Goal: Transaction & Acquisition: Purchase product/service

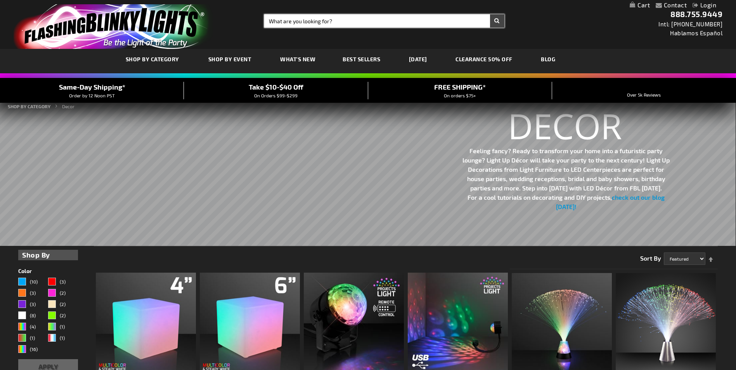
click at [292, 22] on input "Search" at bounding box center [384, 20] width 240 height 13
type input "haw"
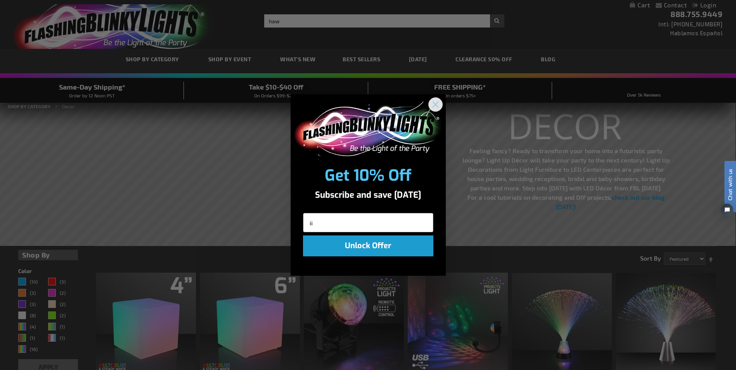
type input "ii"
click at [435, 104] on icon "Close dialog" at bounding box center [435, 104] width 5 height 5
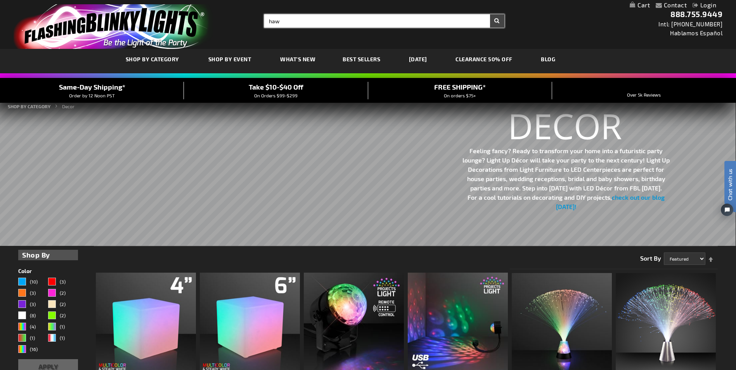
click at [292, 18] on input "haw" at bounding box center [384, 20] width 240 height 13
type input "hawaiian pins"
click at [490, 14] on button "Search" at bounding box center [497, 20] width 14 height 13
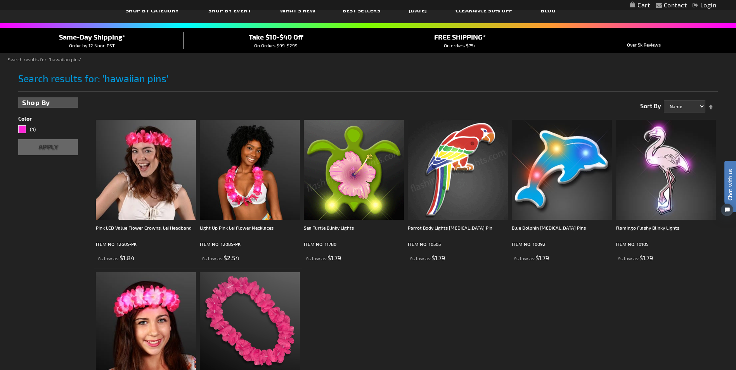
scroll to position [39, 0]
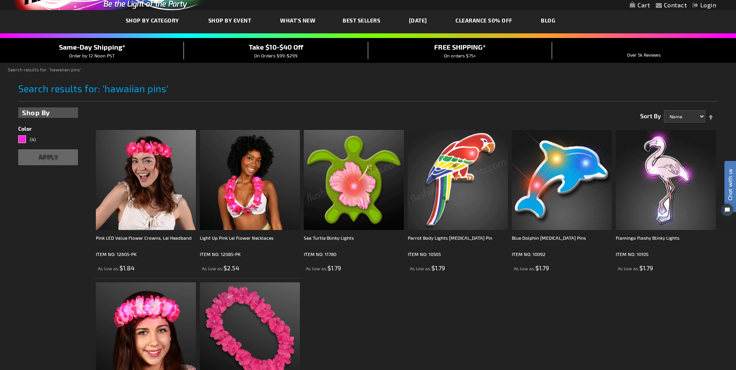
type input "Hawaiian pins"
click at [457, 157] on img at bounding box center [458, 180] width 100 height 100
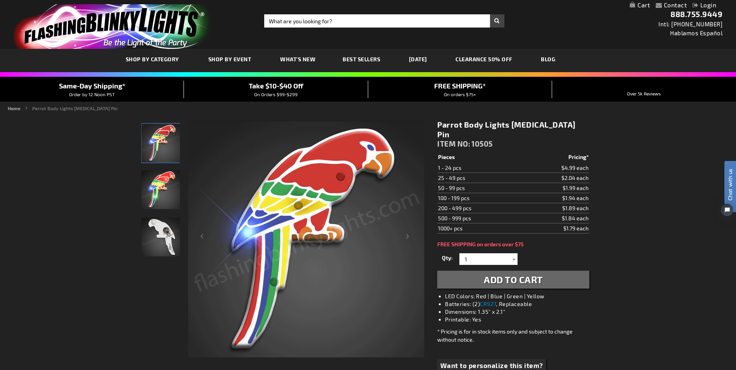
click at [512, 254] on div at bounding box center [514, 260] width 8 height 12
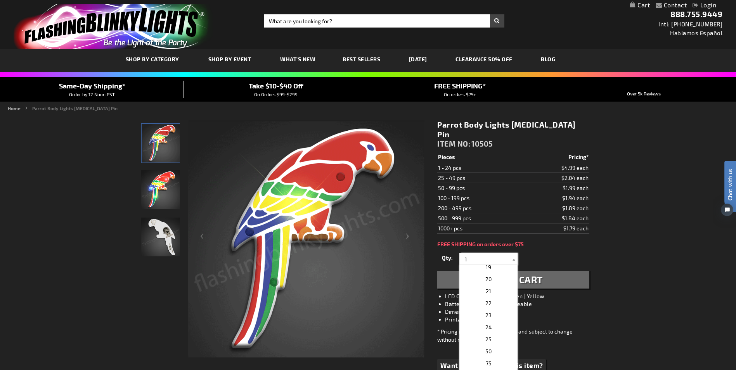
scroll to position [233, 0]
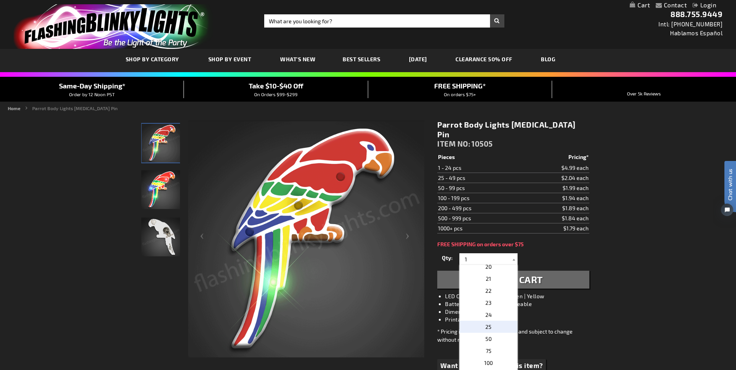
click at [488, 324] on span "25" at bounding box center [489, 327] width 6 height 7
type input "25"
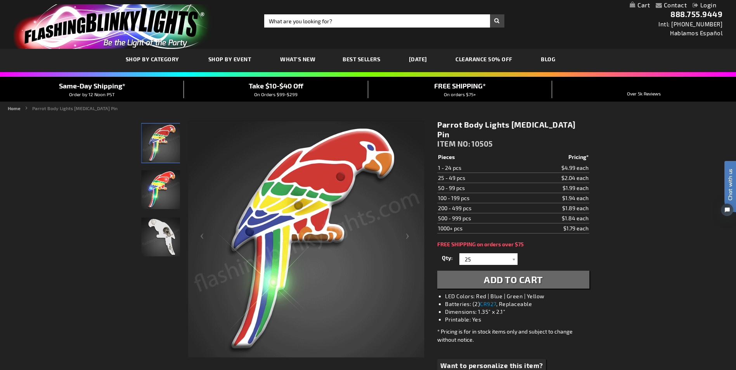
click at [468, 273] on button "Add to Cart" at bounding box center [514, 280] width 152 height 18
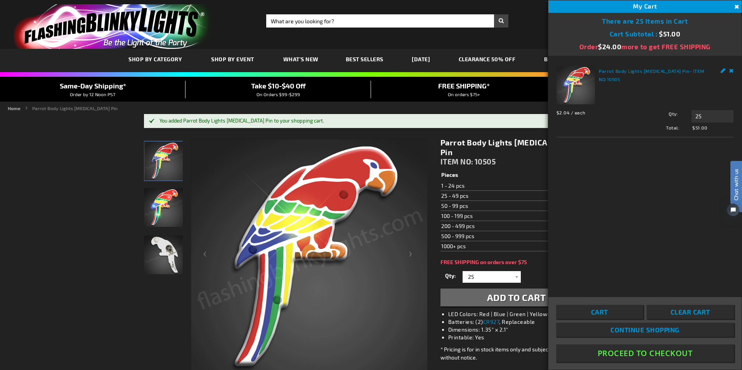
click at [736, 5] on button "Close" at bounding box center [736, 7] width 9 height 9
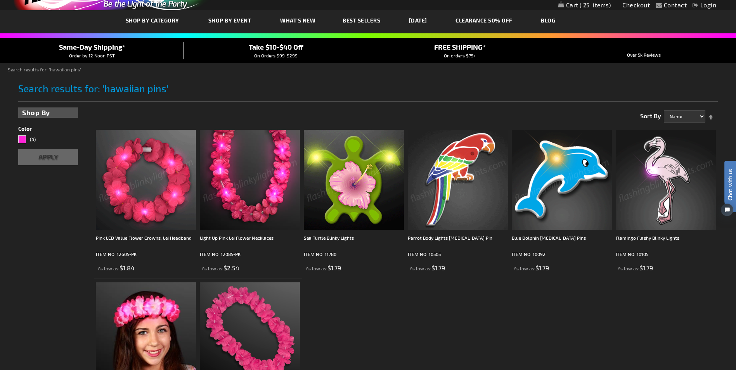
click at [334, 187] on img at bounding box center [354, 180] width 100 height 100
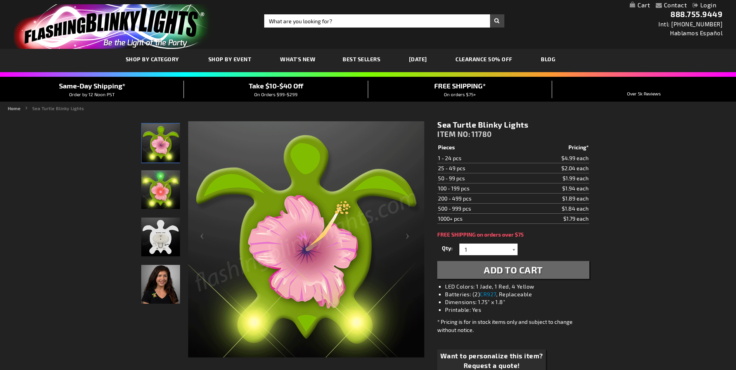
click at [513, 251] on div at bounding box center [514, 250] width 8 height 12
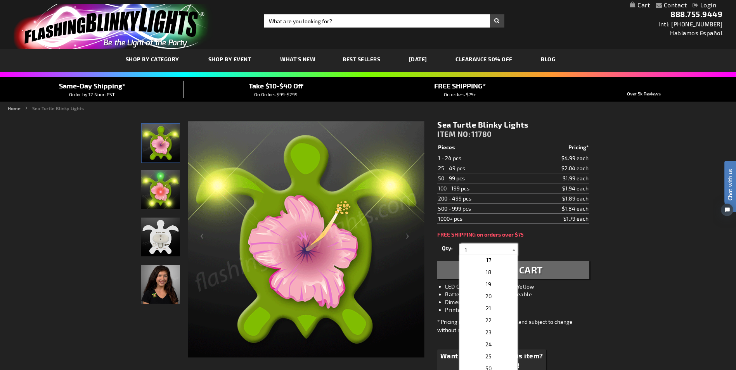
scroll to position [233, 0]
click at [493, 318] on p "25" at bounding box center [489, 317] width 58 height 12
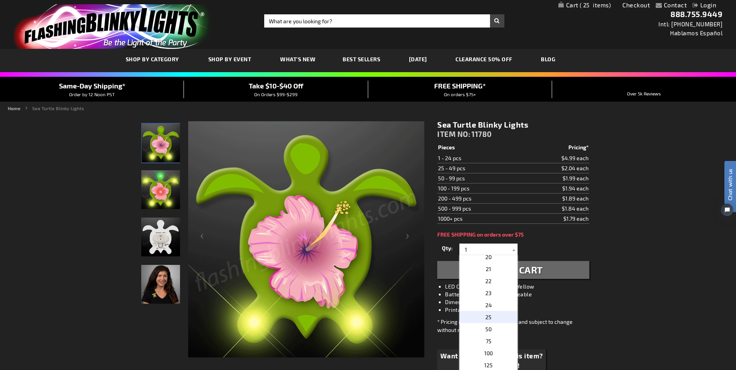
type input "25"
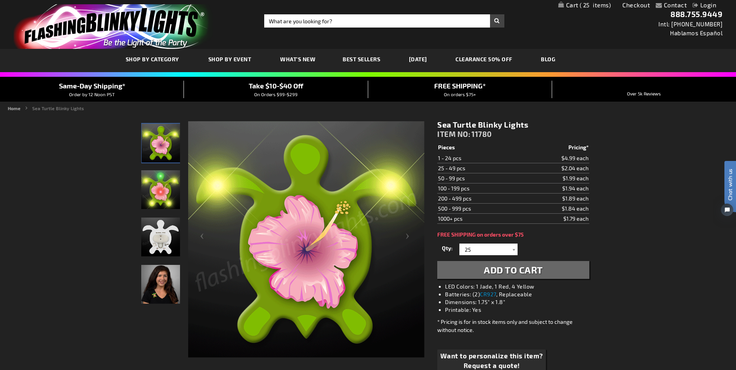
click at [521, 274] on span "Add to Cart" at bounding box center [513, 269] width 59 height 11
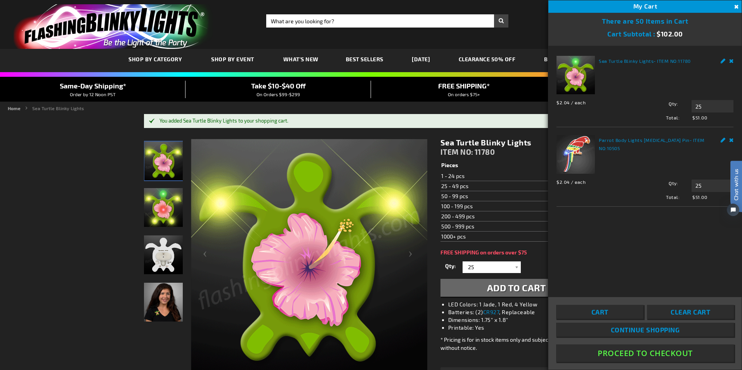
click at [735, 5] on button "Close" at bounding box center [736, 7] width 9 height 9
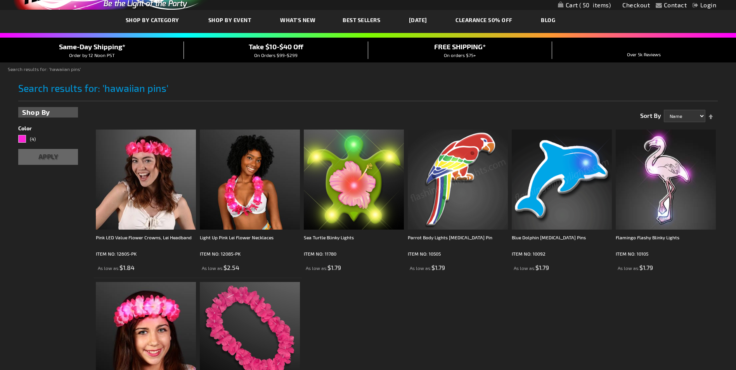
click at [552, 168] on img at bounding box center [562, 180] width 100 height 100
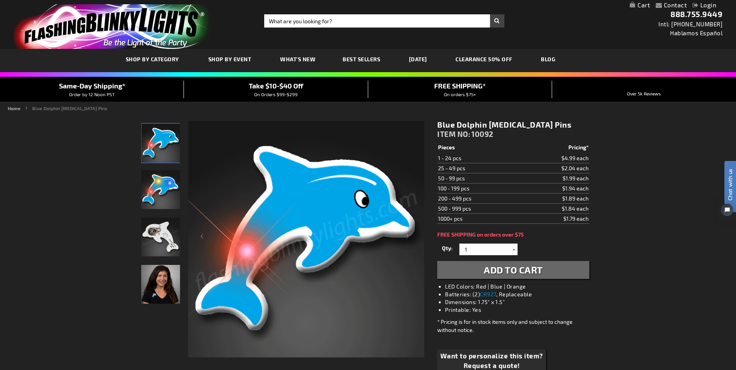
click at [514, 248] on div at bounding box center [514, 250] width 8 height 12
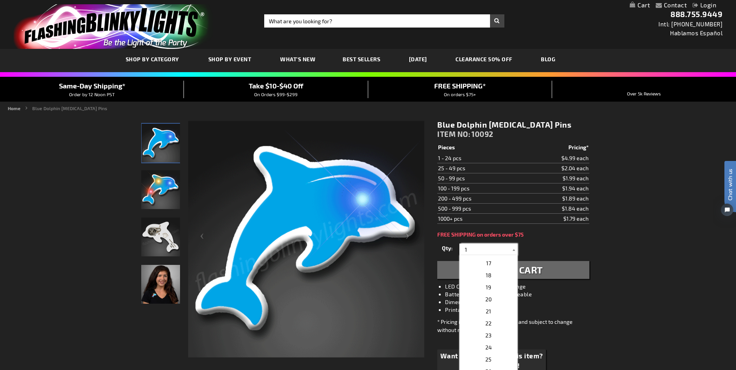
scroll to position [194, 0]
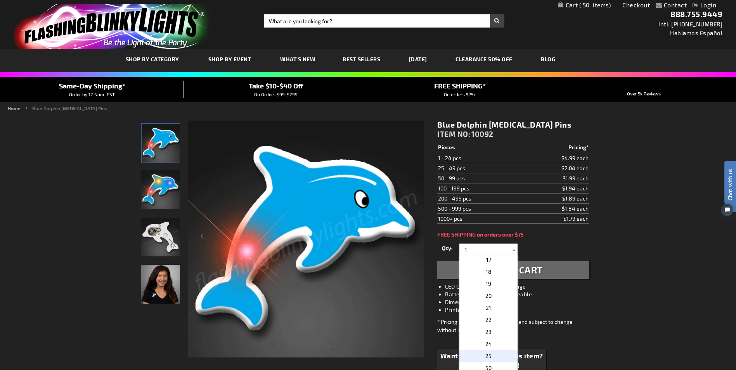
click at [487, 354] on span "25" at bounding box center [489, 356] width 6 height 7
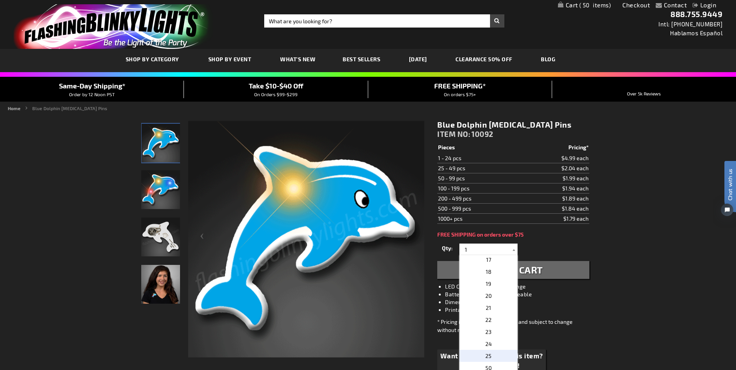
type input "25"
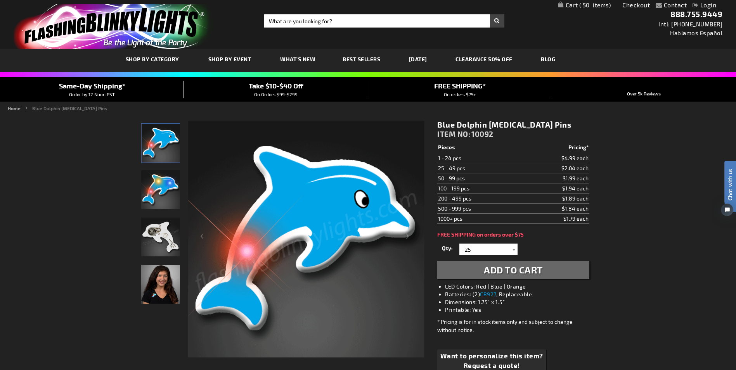
click at [511, 268] on span "Add to Cart" at bounding box center [513, 269] width 59 height 11
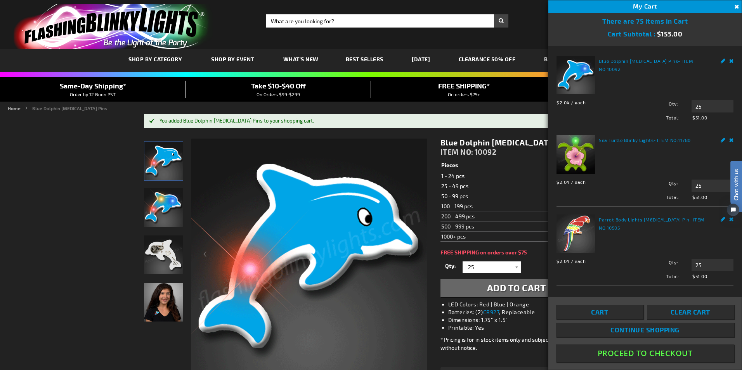
click at [736, 5] on button "Close" at bounding box center [736, 7] width 9 height 9
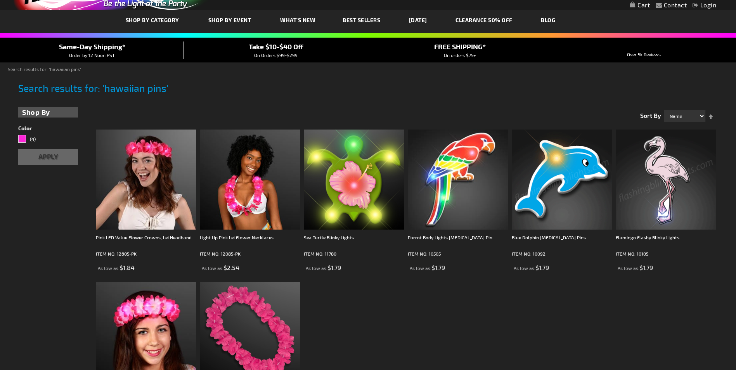
click at [672, 166] on img at bounding box center [666, 180] width 100 height 100
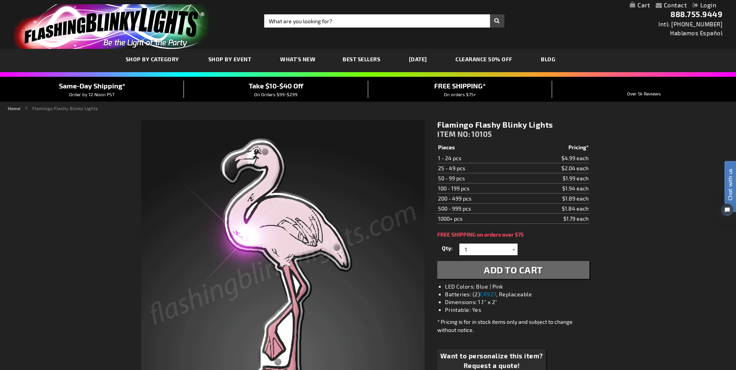
click at [513, 251] on div at bounding box center [514, 250] width 8 height 12
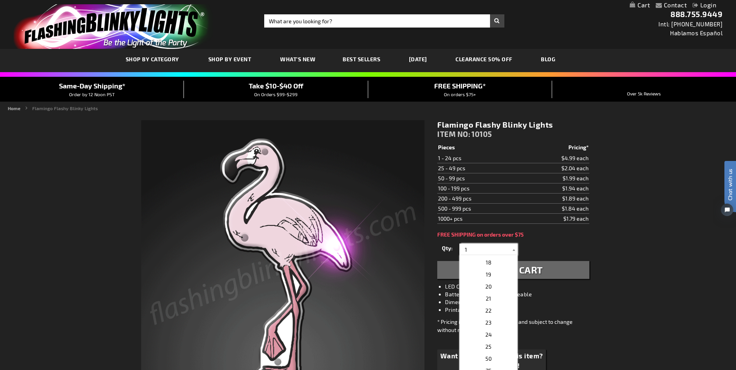
scroll to position [233, 0]
click at [486, 316] on span "25" at bounding box center [489, 317] width 6 height 7
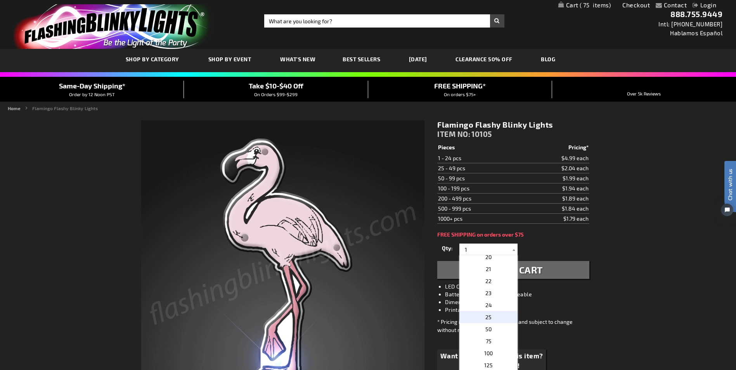
type input "25"
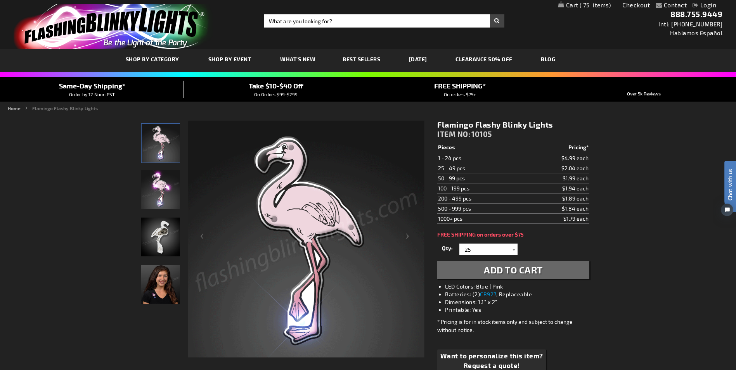
click at [502, 271] on span "Add to Cart" at bounding box center [513, 269] width 59 height 11
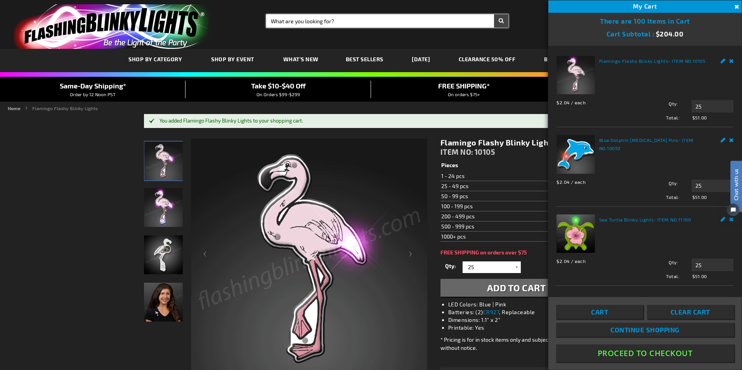
click at [299, 21] on input "Search" at bounding box center [387, 20] width 242 height 13
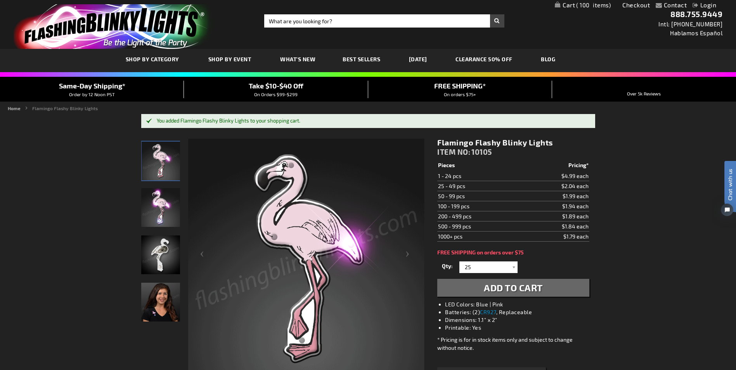
click at [438, 279] on button "Add to Cart" at bounding box center [514, 288] width 152 height 18
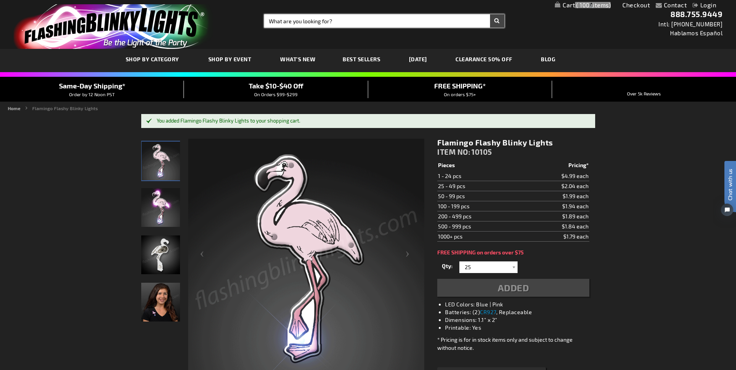
click at [299, 21] on input "Search" at bounding box center [384, 20] width 240 height 13
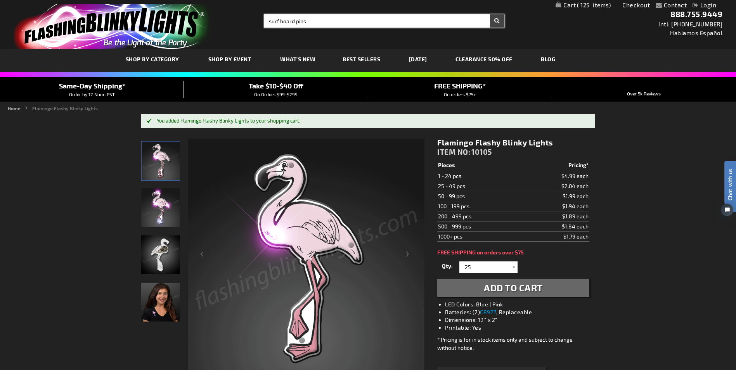
type input "surf board pins"
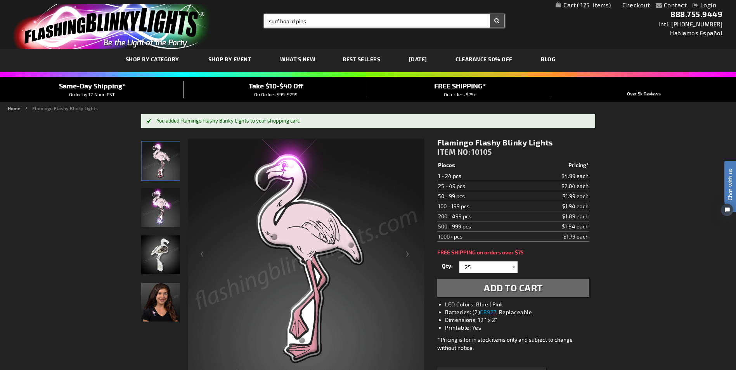
click at [490, 14] on button "Search" at bounding box center [497, 20] width 14 height 13
click at [500, 19] on button "Search" at bounding box center [497, 20] width 14 height 13
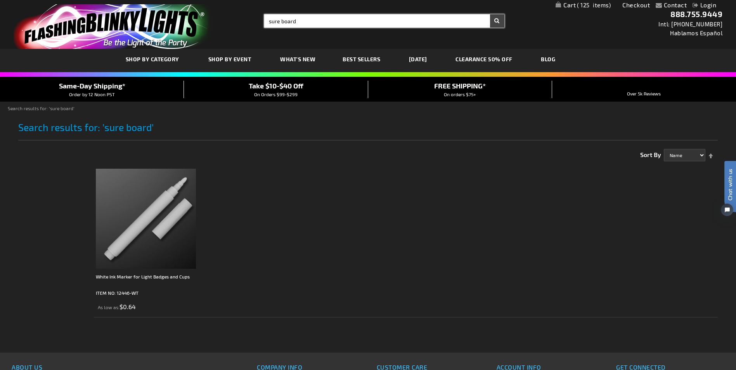
click at [282, 23] on input "sure board" at bounding box center [384, 20] width 240 height 13
drag, startPoint x: 304, startPoint y: 22, endPoint x: 183, endPoint y: 1, distance: 122.6
click at [183, 1] on header "Contact Compare Products Checkout Login Skip to Content My Cart 125 125 items M…" at bounding box center [368, 24] width 736 height 49
type input "surfboard"
click at [497, 21] on button "Search" at bounding box center [497, 20] width 14 height 13
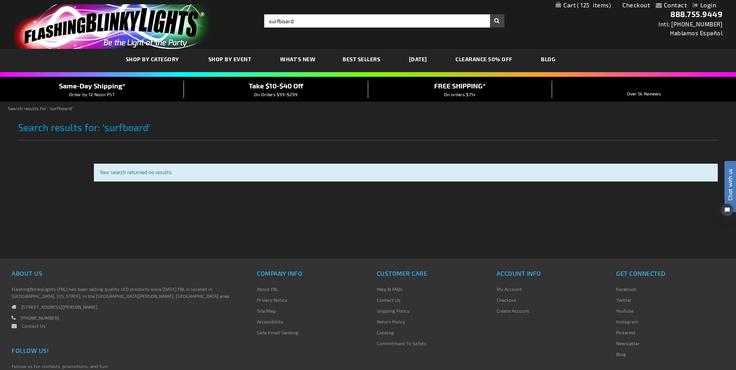
click at [589, 4] on span "125" at bounding box center [594, 5] width 34 height 7
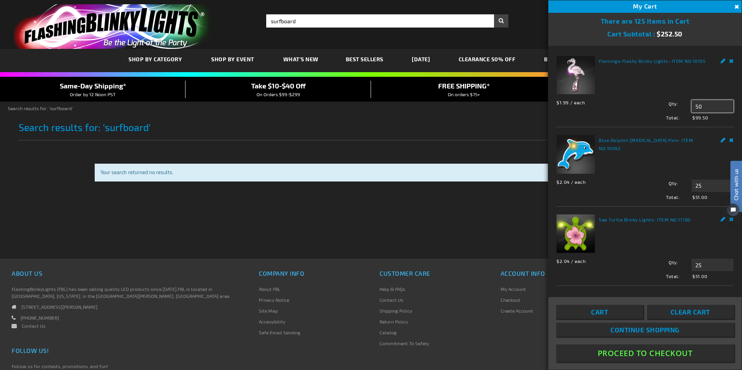
click at [706, 106] on input "50" at bounding box center [713, 106] width 42 height 12
drag, startPoint x: 706, startPoint y: 105, endPoint x: 670, endPoint y: 107, distance: 35.8
click at [670, 107] on div "Qty 50 Update" at bounding box center [684, 106] width 97 height 12
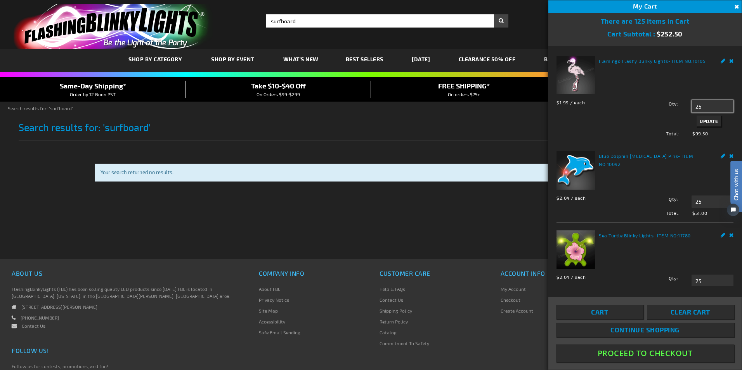
type input "25"
click at [704, 119] on span "Update" at bounding box center [709, 120] width 18 height 5
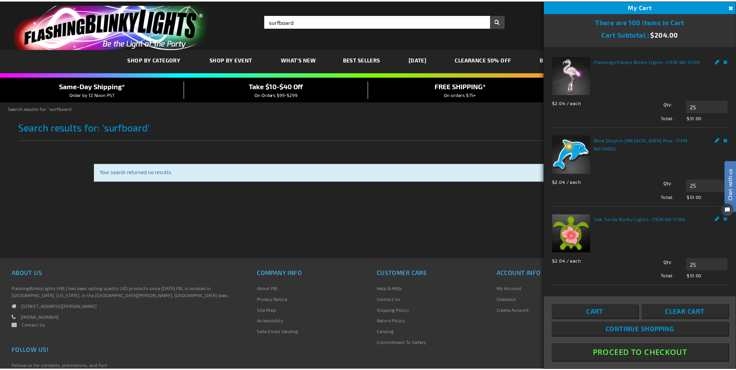
scroll to position [78, 0]
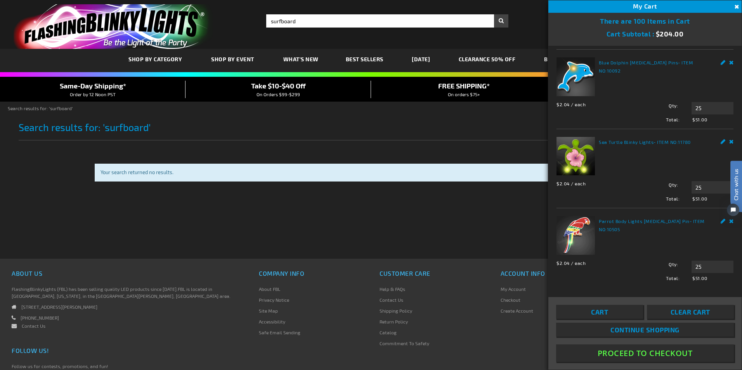
click at [640, 353] on button "Proceed To Checkout" at bounding box center [645, 353] width 178 height 17
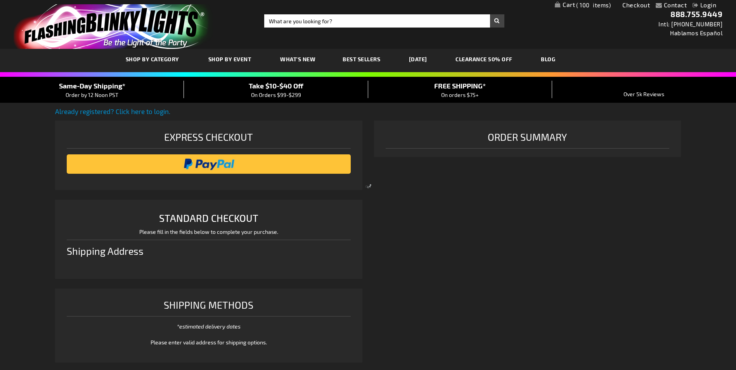
select select "US"
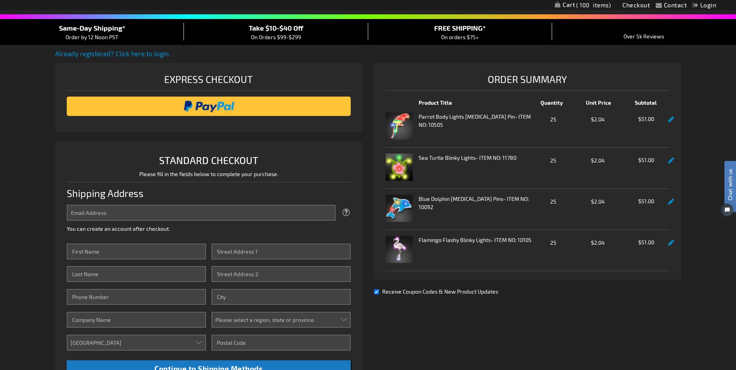
scroll to position [78, 0]
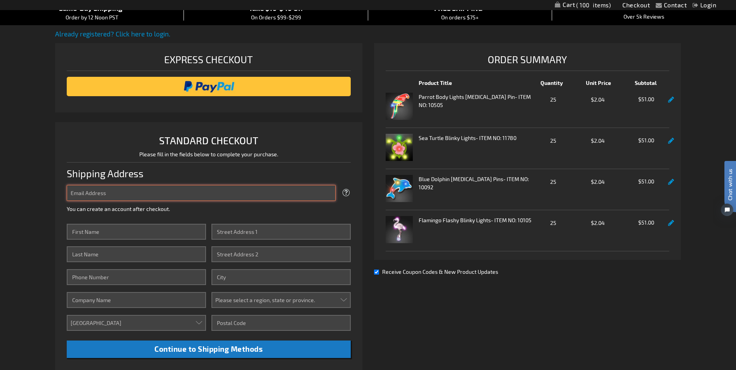
click at [97, 193] on input "Email Address" at bounding box center [201, 193] width 269 height 16
type input "[EMAIL_ADDRESS][DOMAIN_NAME]"
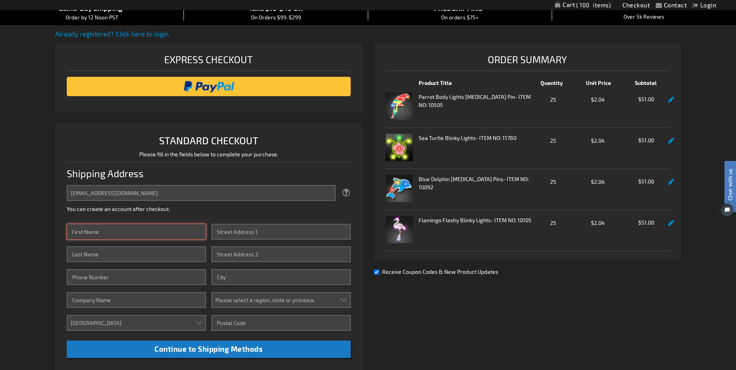
click at [112, 230] on input "First Name" at bounding box center [136, 232] width 139 height 16
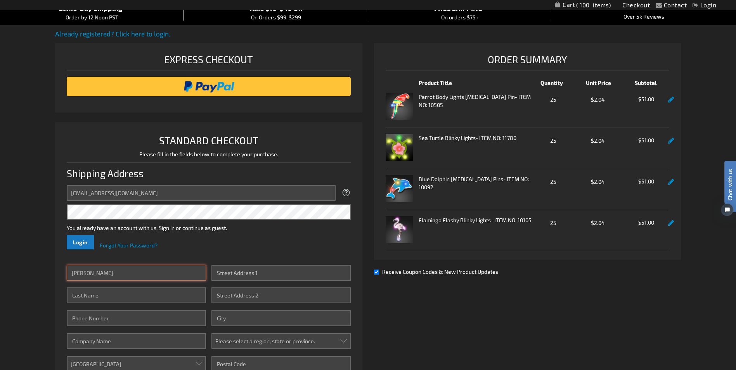
type input "[PERSON_NAME]"
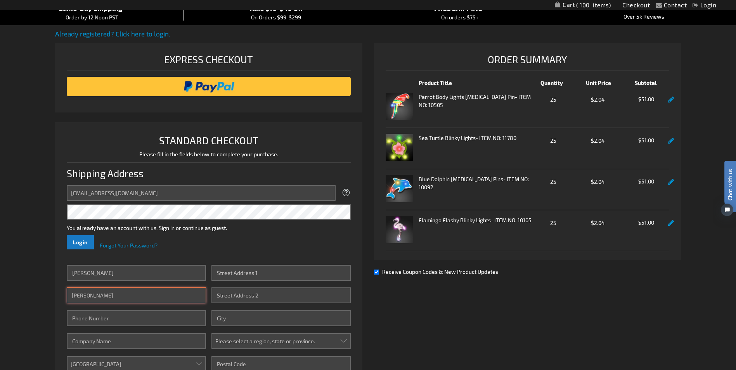
type input "[PERSON_NAME]"
type input "2157688675"
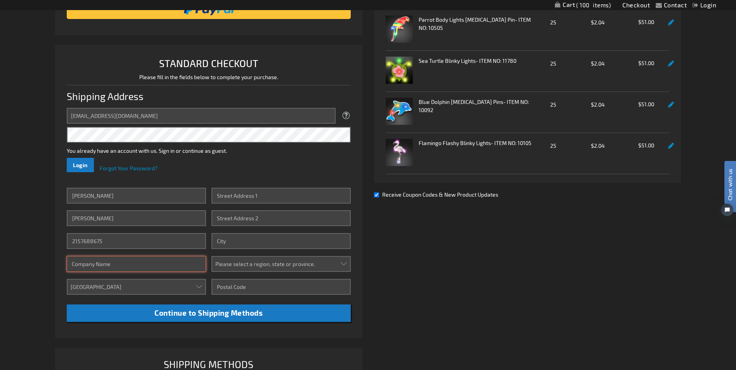
scroll to position [155, 0]
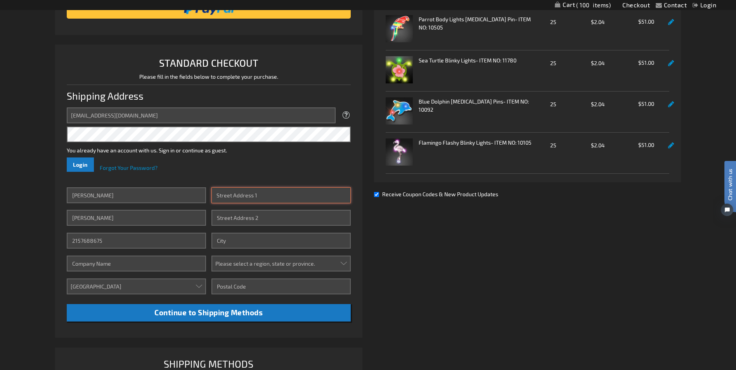
click at [252, 193] on input "Street Address: Line 1" at bounding box center [281, 196] width 139 height 16
type input "[STREET_ADDRESS][PERSON_NAME]"
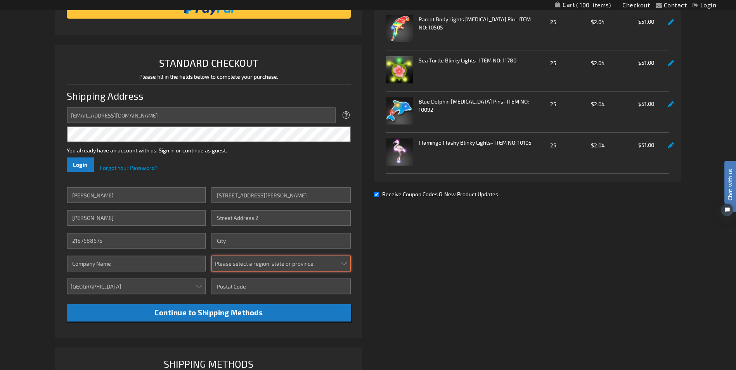
select select "51"
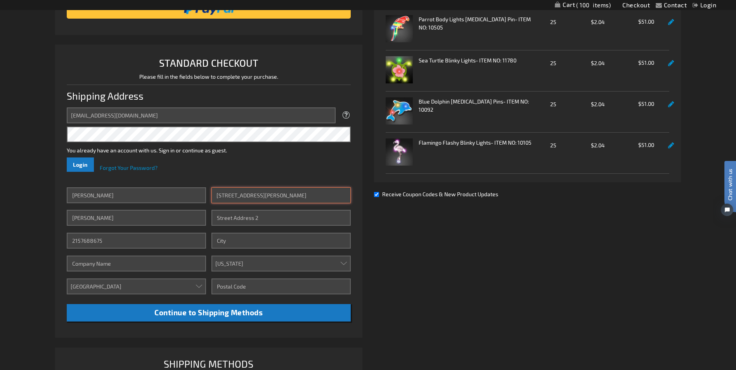
drag, startPoint x: 263, startPoint y: 196, endPoint x: 307, endPoint y: 196, distance: 43.5
click at [309, 196] on input "[STREET_ADDRESS][PERSON_NAME]" at bounding box center [281, 196] width 139 height 16
type input "1333 Glen Echo Rd A 19006"
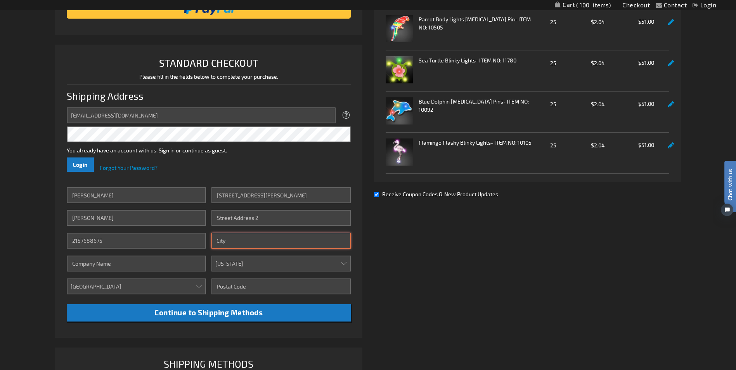
click at [258, 240] on input "City" at bounding box center [281, 241] width 139 height 16
paste input "Huntington Valley P"
type input "Huntington Valley P"
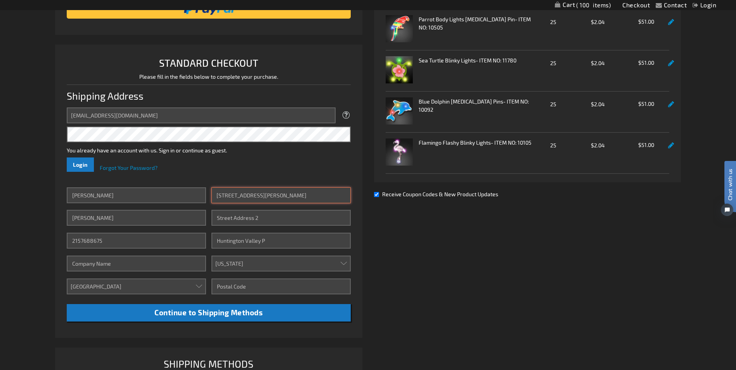
drag, startPoint x: 263, startPoint y: 196, endPoint x: 285, endPoint y: 196, distance: 22.1
click at [288, 196] on input "1333 Glen Echo Rd A 19006" at bounding box center [281, 196] width 139 height 16
type input "1333 Glen Echo Rd"
click at [248, 284] on input "Zip/Postal Code" at bounding box center [281, 287] width 139 height 16
paste input "A 19006"
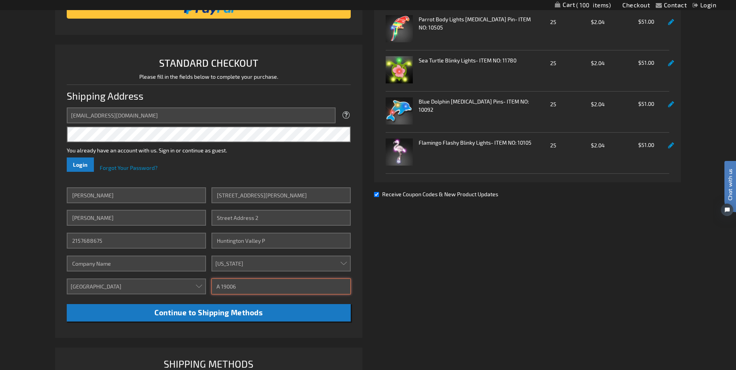
drag, startPoint x: 222, startPoint y: 287, endPoint x: 229, endPoint y: 287, distance: 7.8
click at [222, 287] on input "A 19006" at bounding box center [281, 287] width 139 height 16
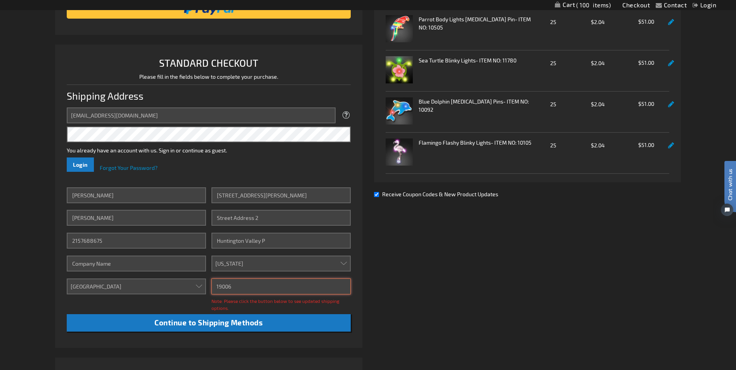
type input "19006"
click at [275, 242] on input "Huntington Valley P" at bounding box center [281, 241] width 139 height 16
type input "Huntington Valley"
click at [280, 292] on input "19006" at bounding box center [281, 287] width 139 height 16
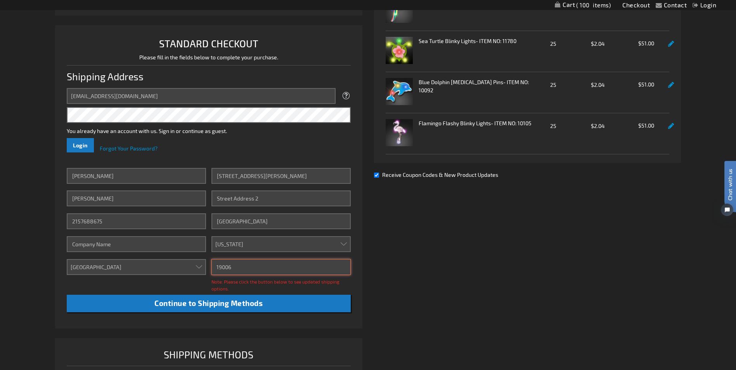
scroll to position [194, 0]
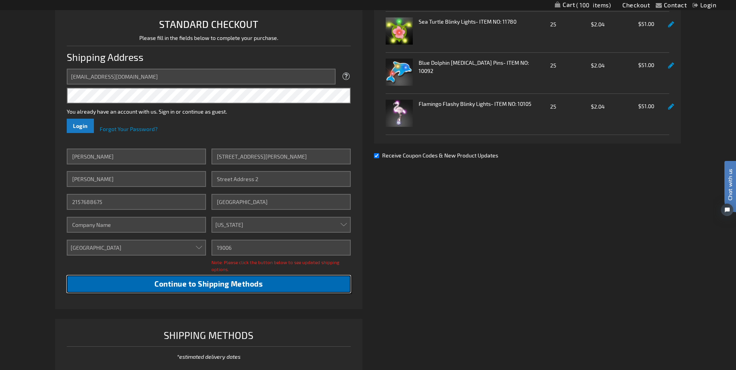
click at [211, 285] on span "Continue to Shipping Methods" at bounding box center [209, 284] width 108 height 9
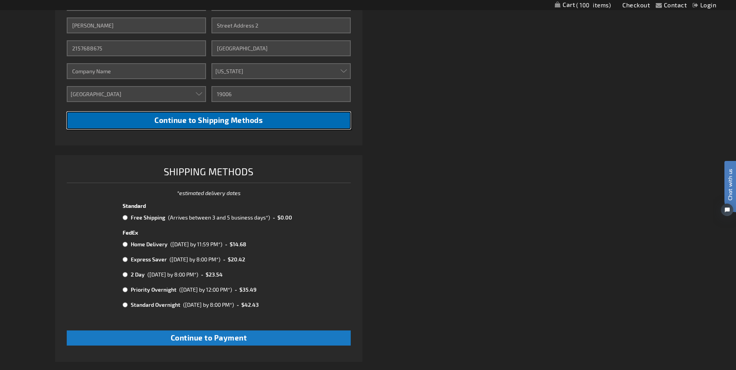
scroll to position [349, 0]
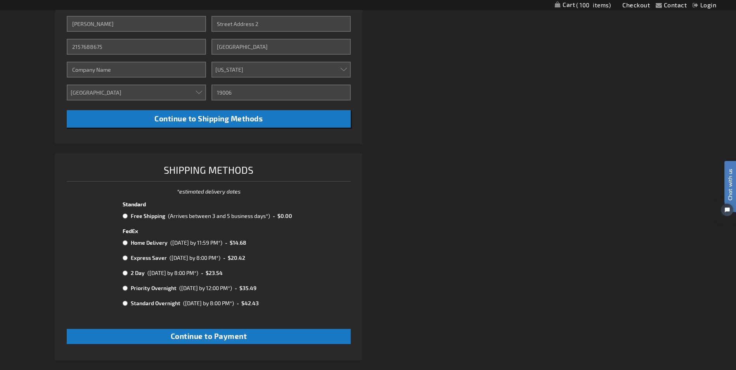
click at [125, 215] on input "radio" at bounding box center [125, 216] width 5 height 6
radio input "true"
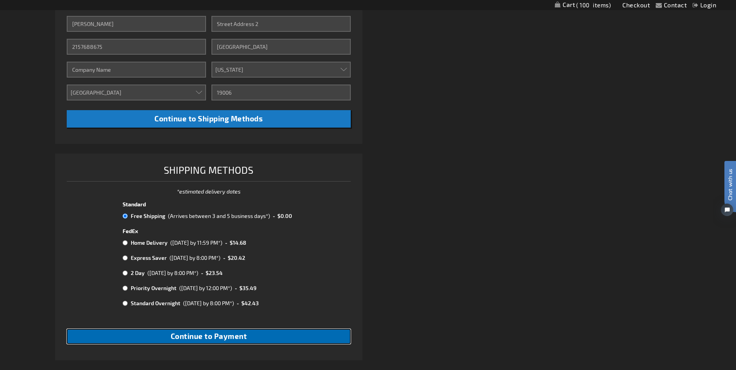
click at [205, 336] on span "Continue to Payment" at bounding box center [209, 336] width 76 height 9
checkbox input "true"
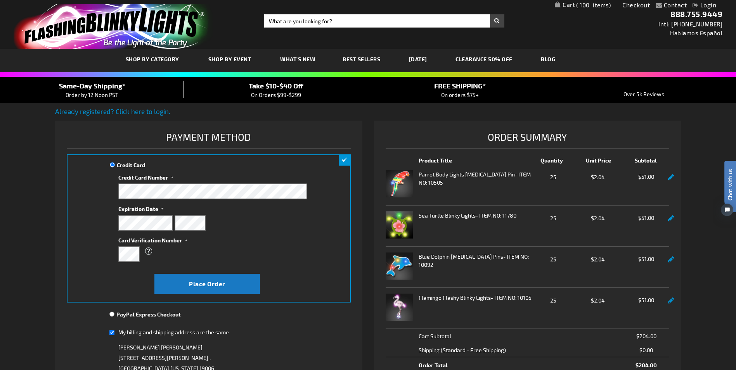
drag, startPoint x: 97, startPoint y: 223, endPoint x: 101, endPoint y: 225, distance: 4.3
click at [97, 223] on div "Credit Card Credit Card Information" at bounding box center [209, 229] width 284 height 148
click at [184, 283] on button "Place Order" at bounding box center [208, 284] width 106 height 20
